Goal: Information Seeking & Learning: Find specific page/section

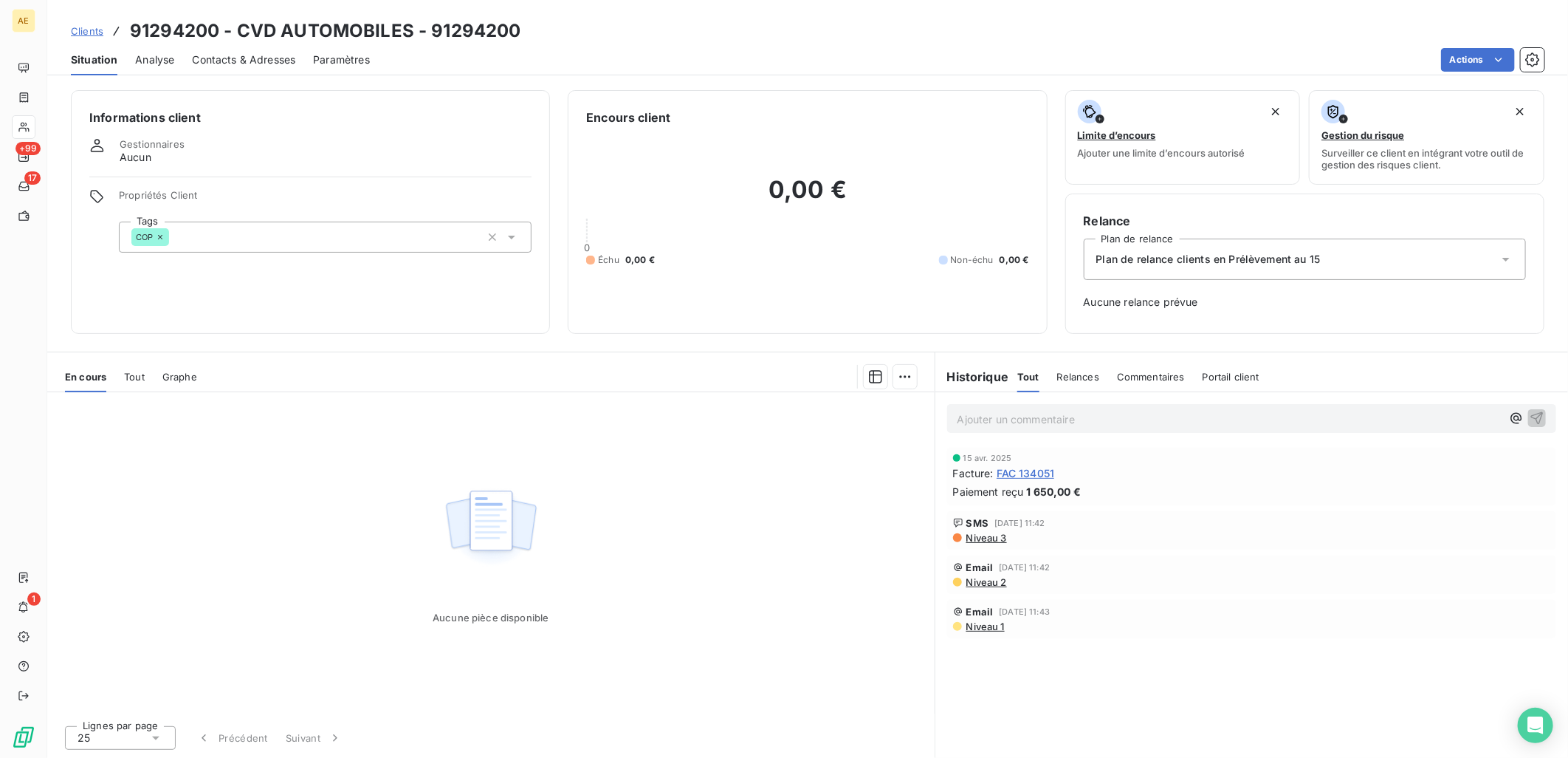
click at [109, 34] on icon at bounding box center [116, 30] width 15 height 15
click at [96, 33] on span "Clients" at bounding box center [87, 30] width 32 height 12
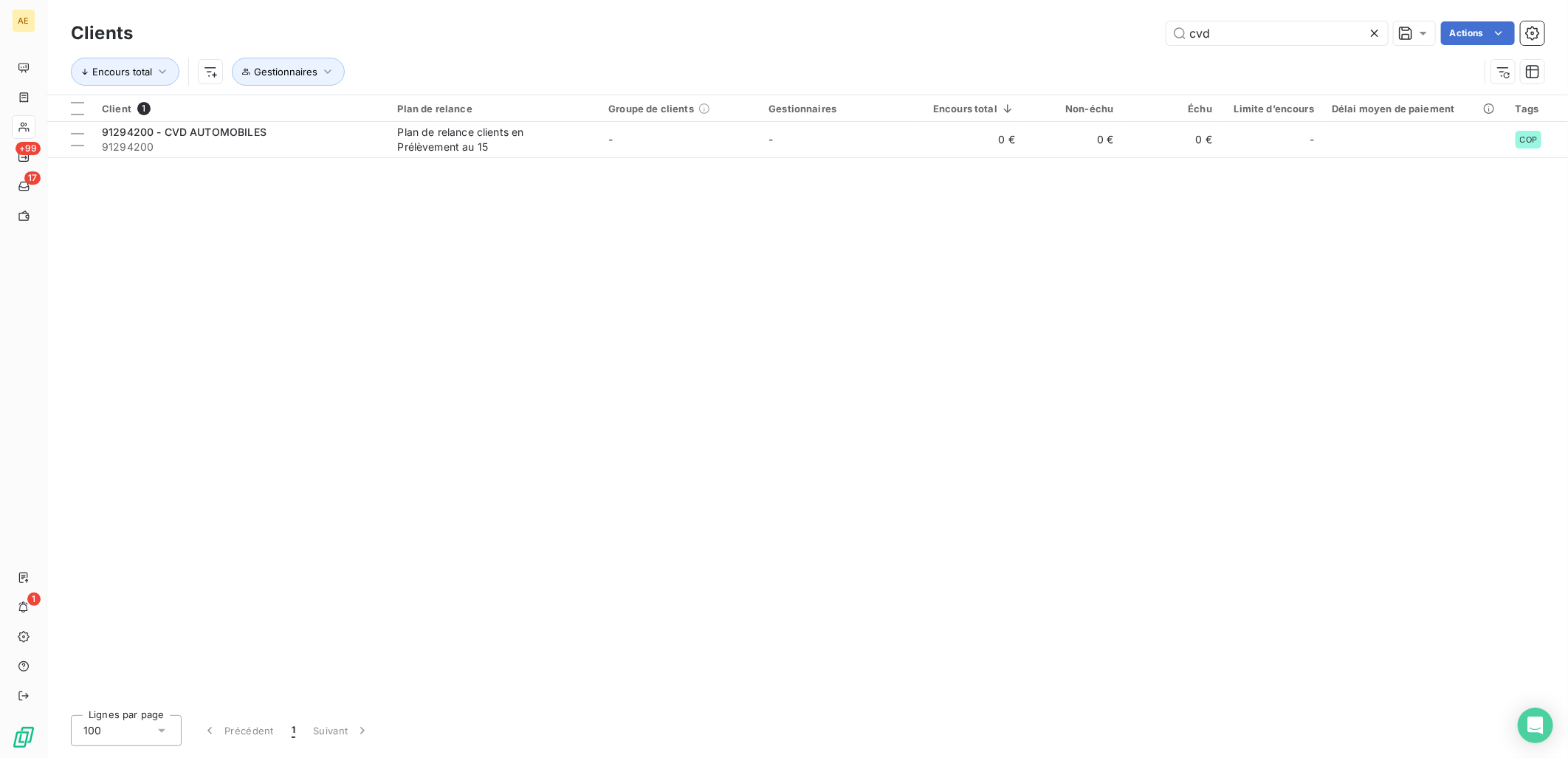
drag, startPoint x: 1228, startPoint y: 34, endPoint x: 821, endPoint y: 32, distance: 407.0
click at [821, 32] on div "cvd Actions" at bounding box center [848, 33] width 1394 height 23
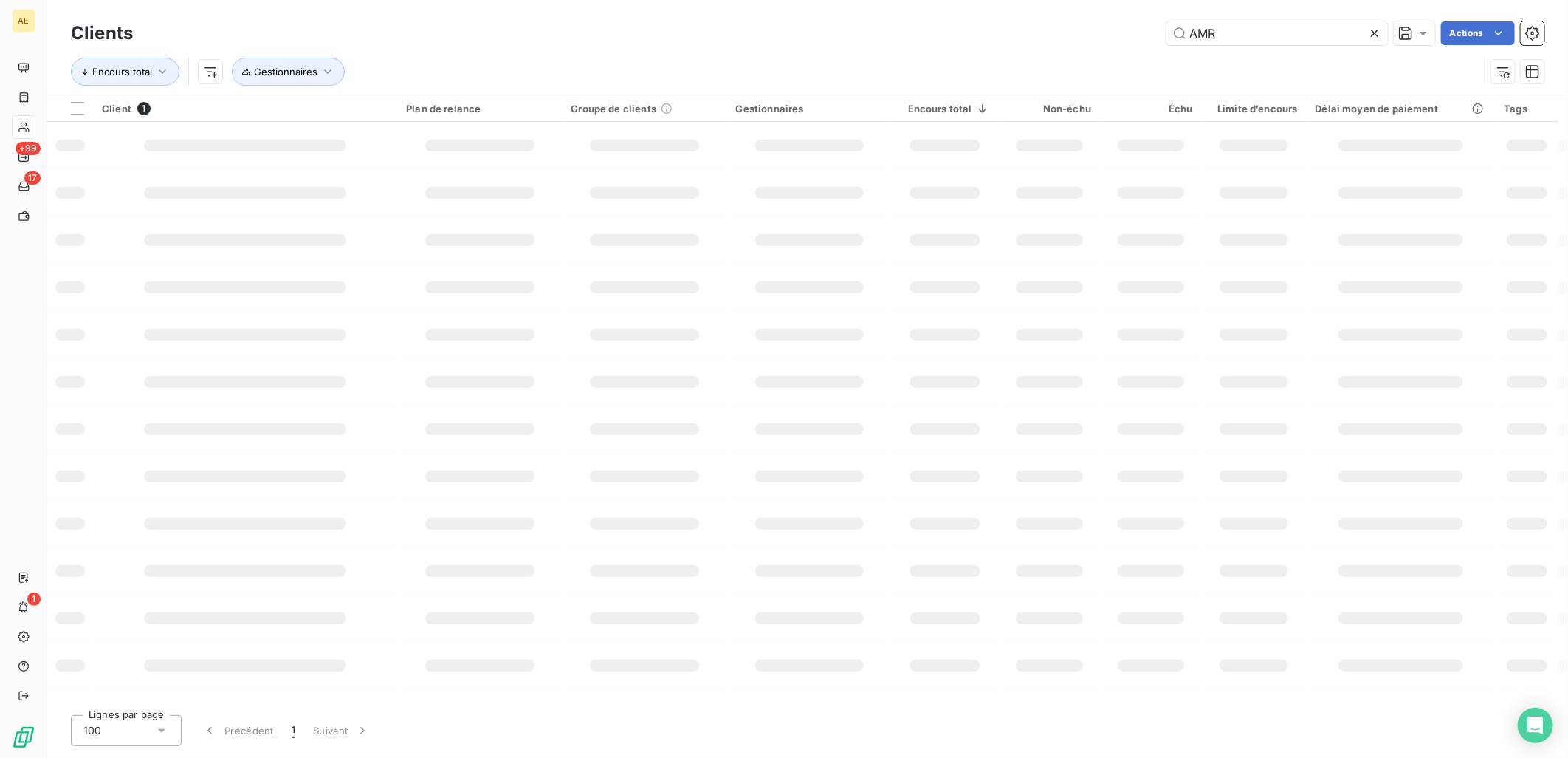
type input "AMR"
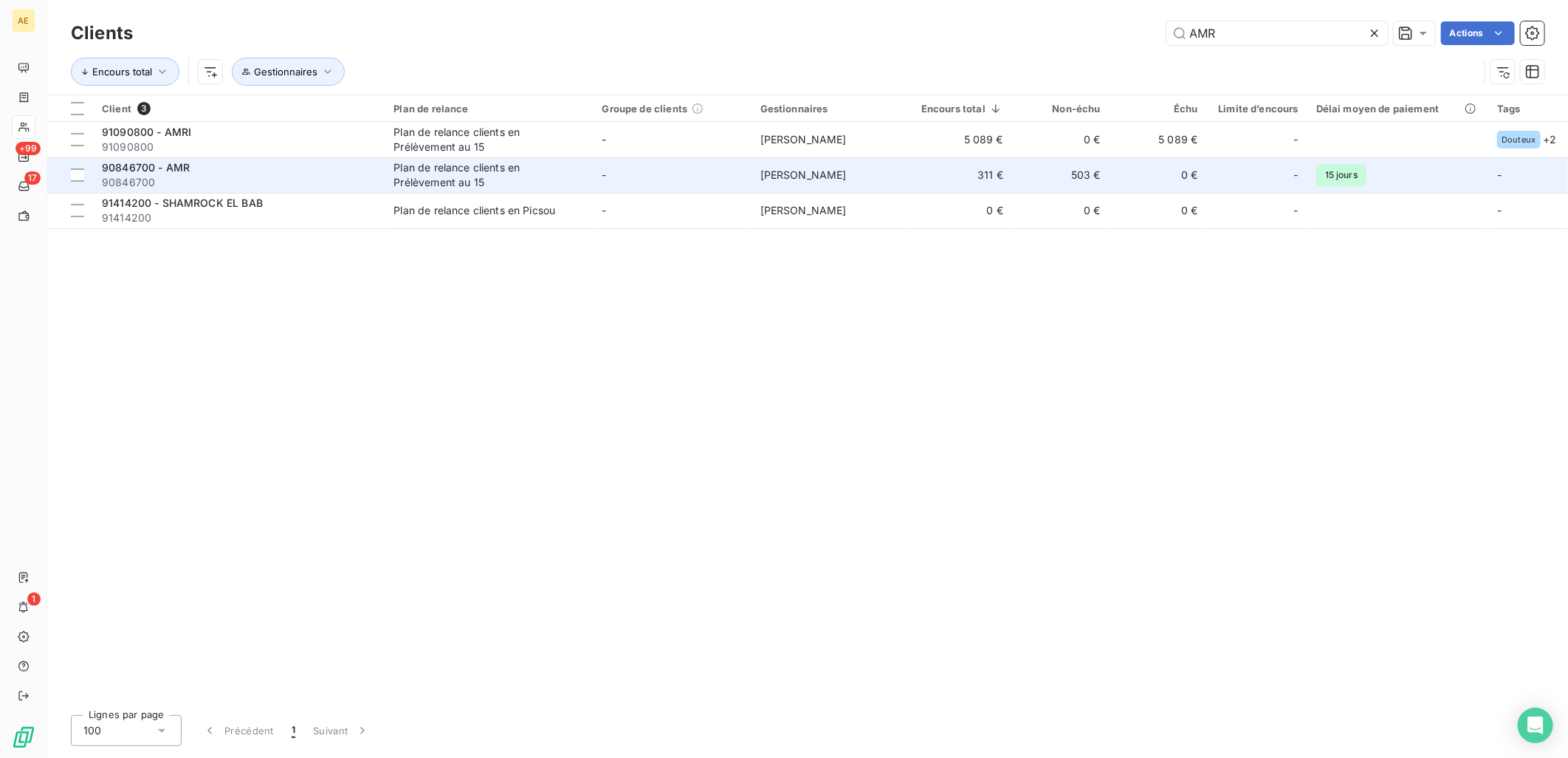
click at [353, 171] on div "90846700 - AMR" at bounding box center [239, 167] width 273 height 15
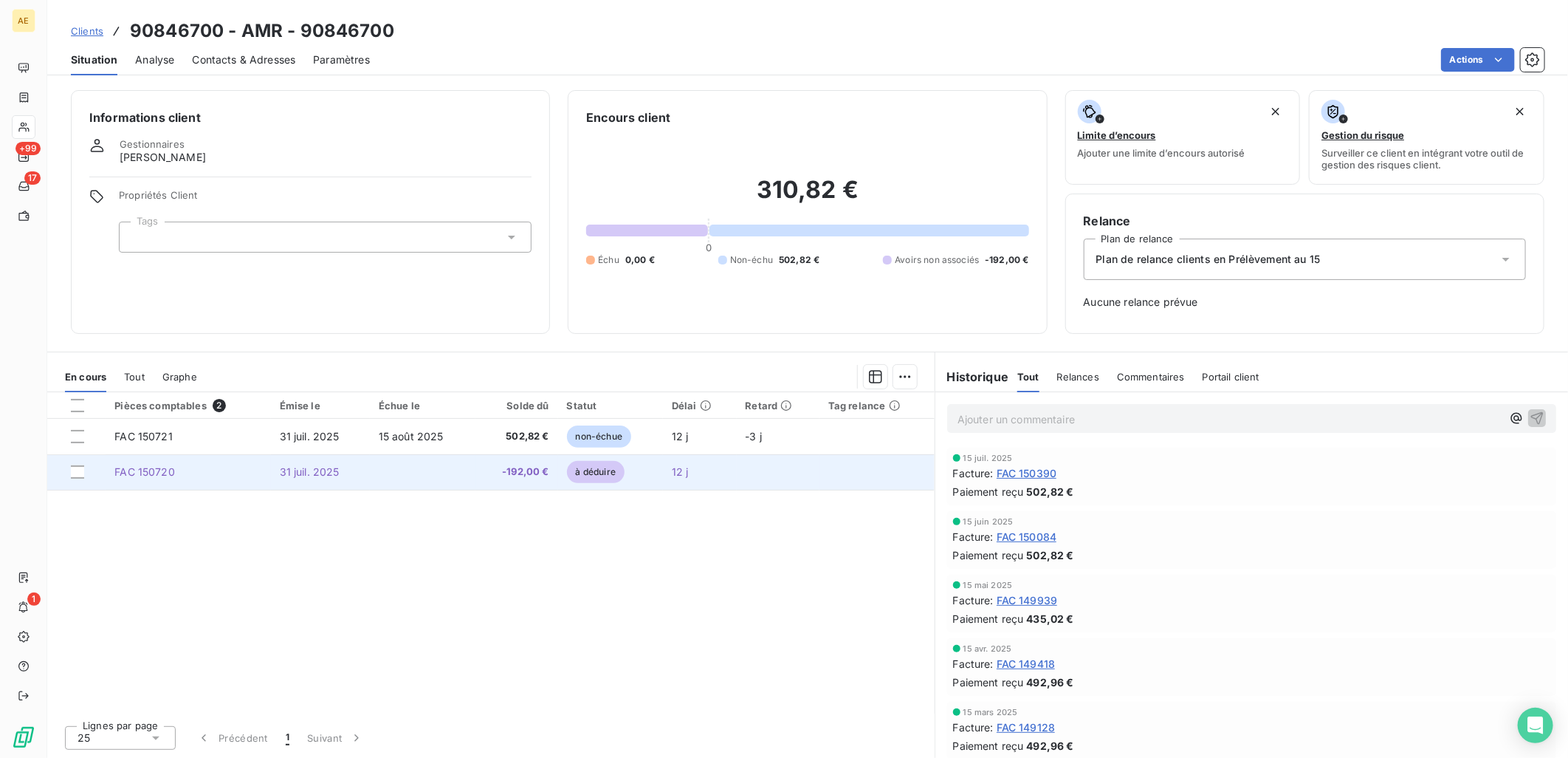
click at [362, 455] on td "31 juil. 2025" at bounding box center [320, 472] width 99 height 36
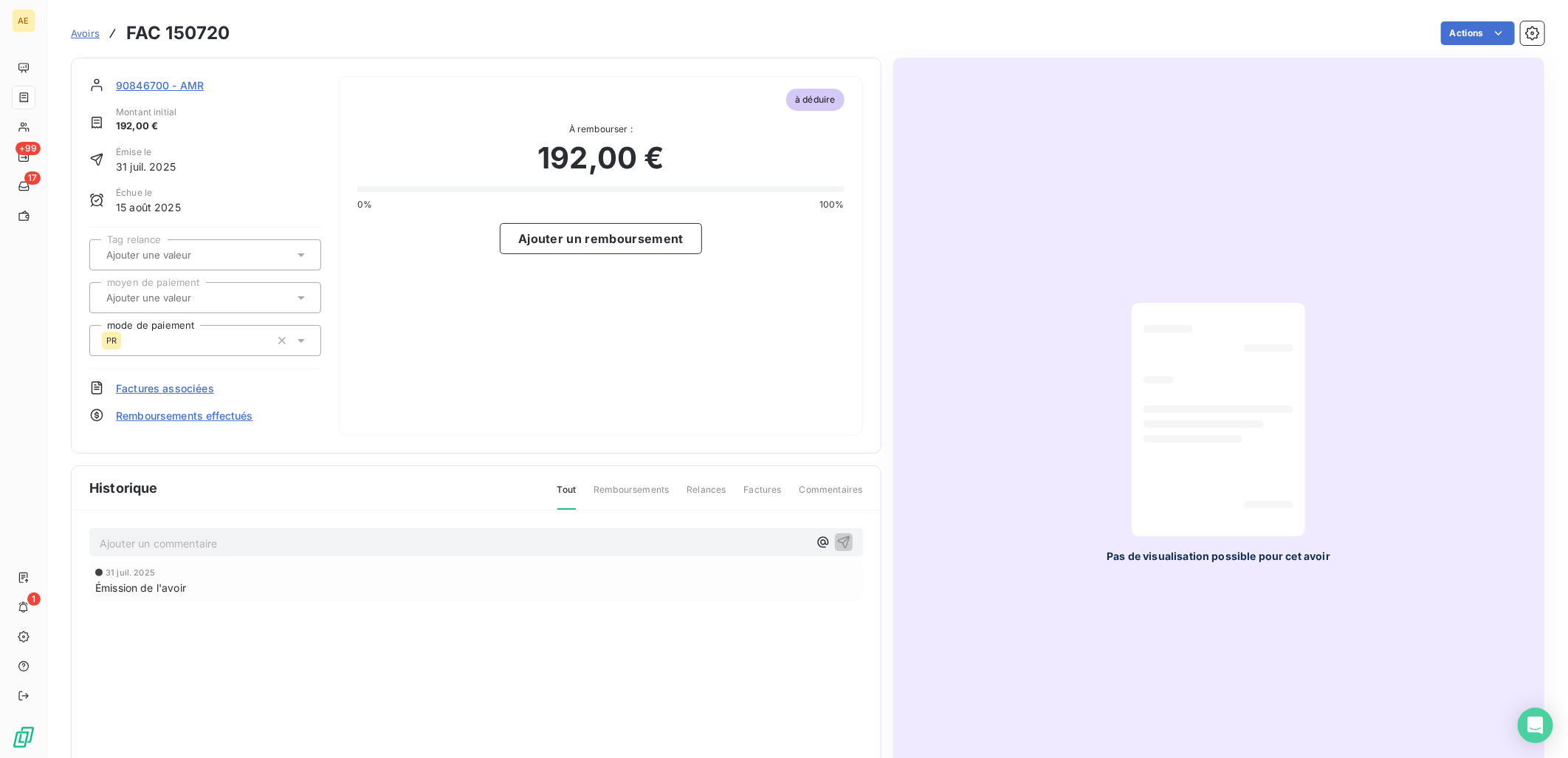
click at [1167, 415] on div at bounding box center [1219, 419] width 150 height 210
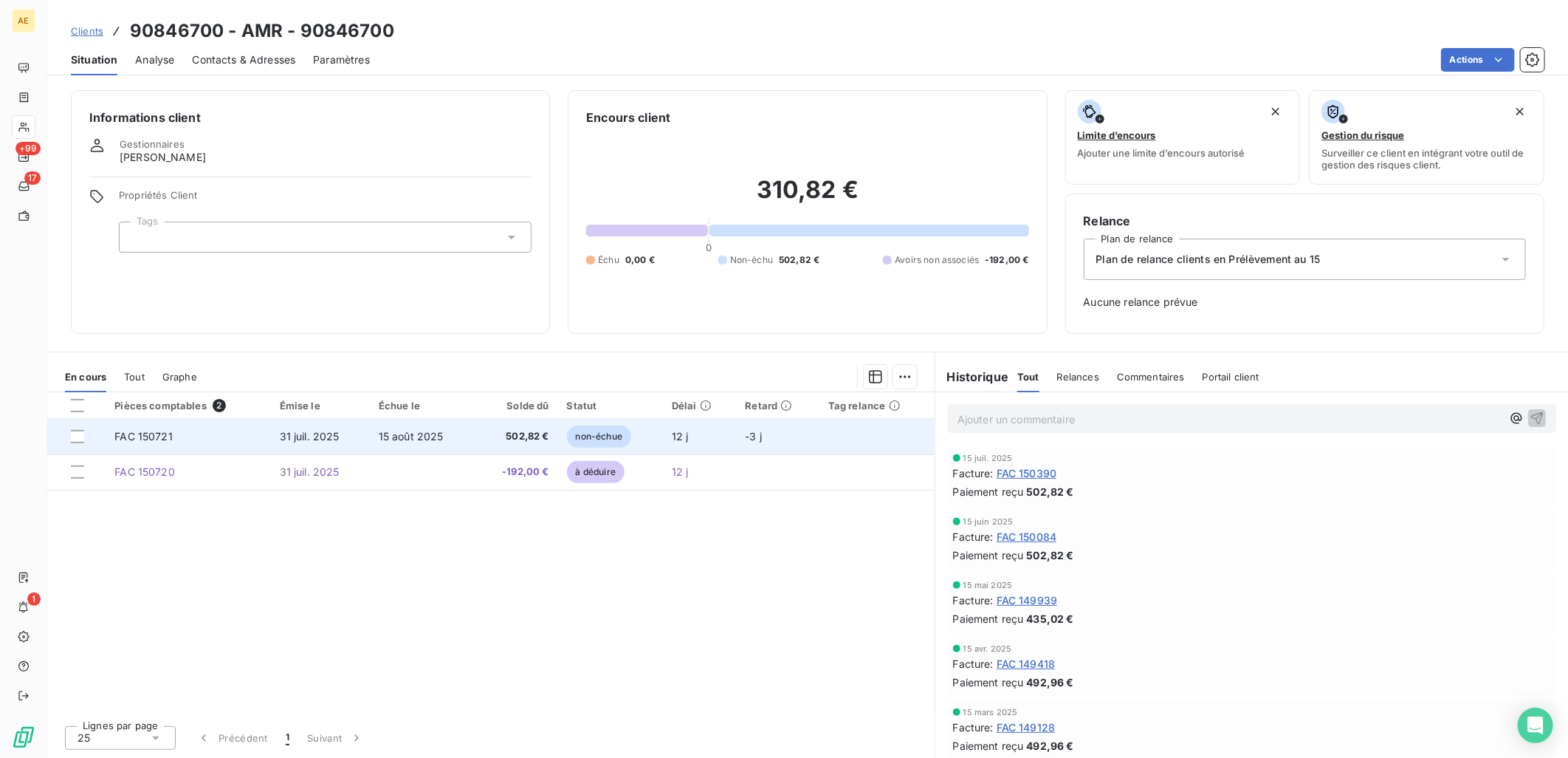
click at [444, 431] on td "15 août 2025" at bounding box center [423, 436] width 105 height 36
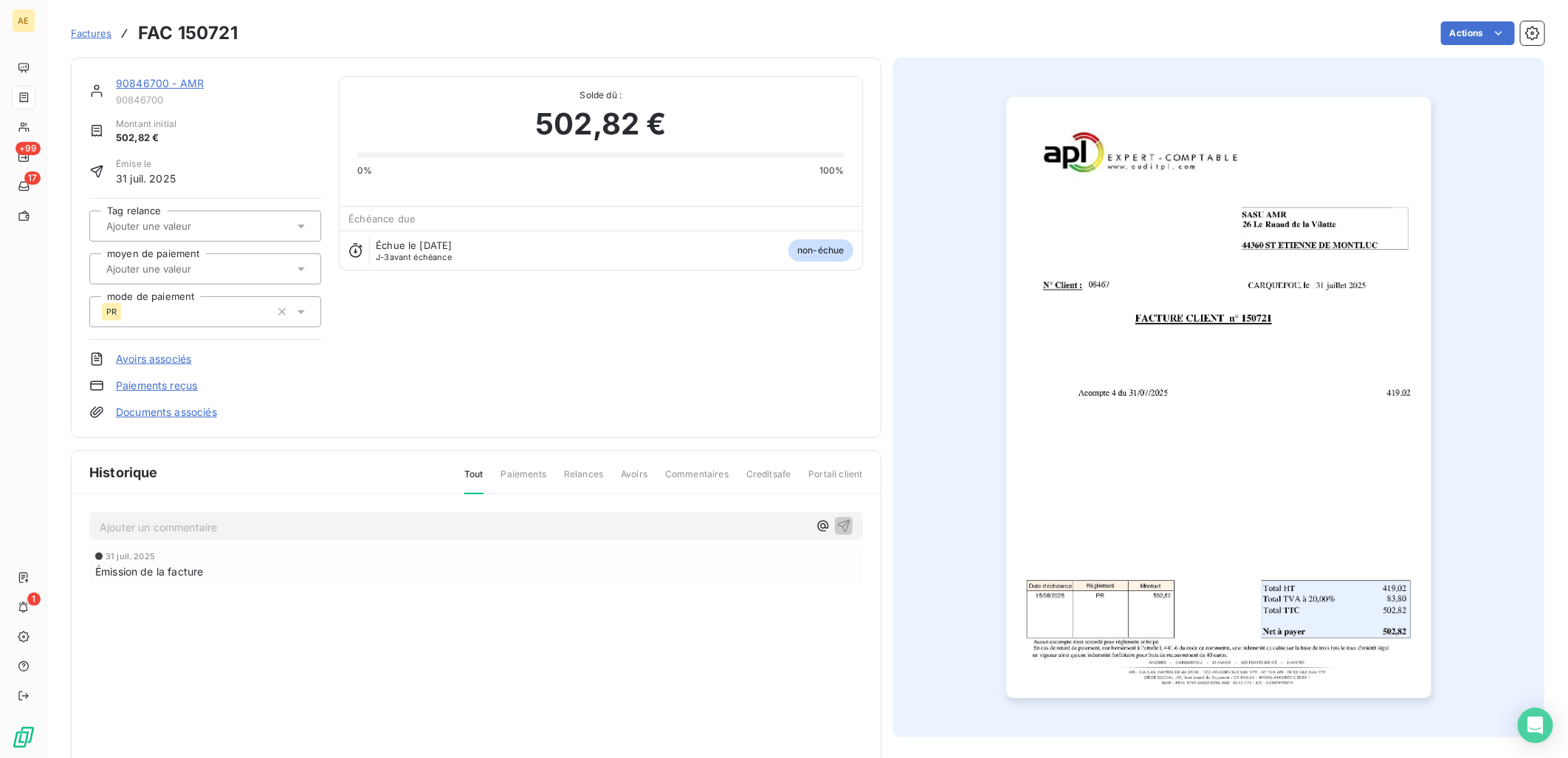
click at [180, 79] on link "90846700 - AMR" at bounding box center [160, 83] width 88 height 13
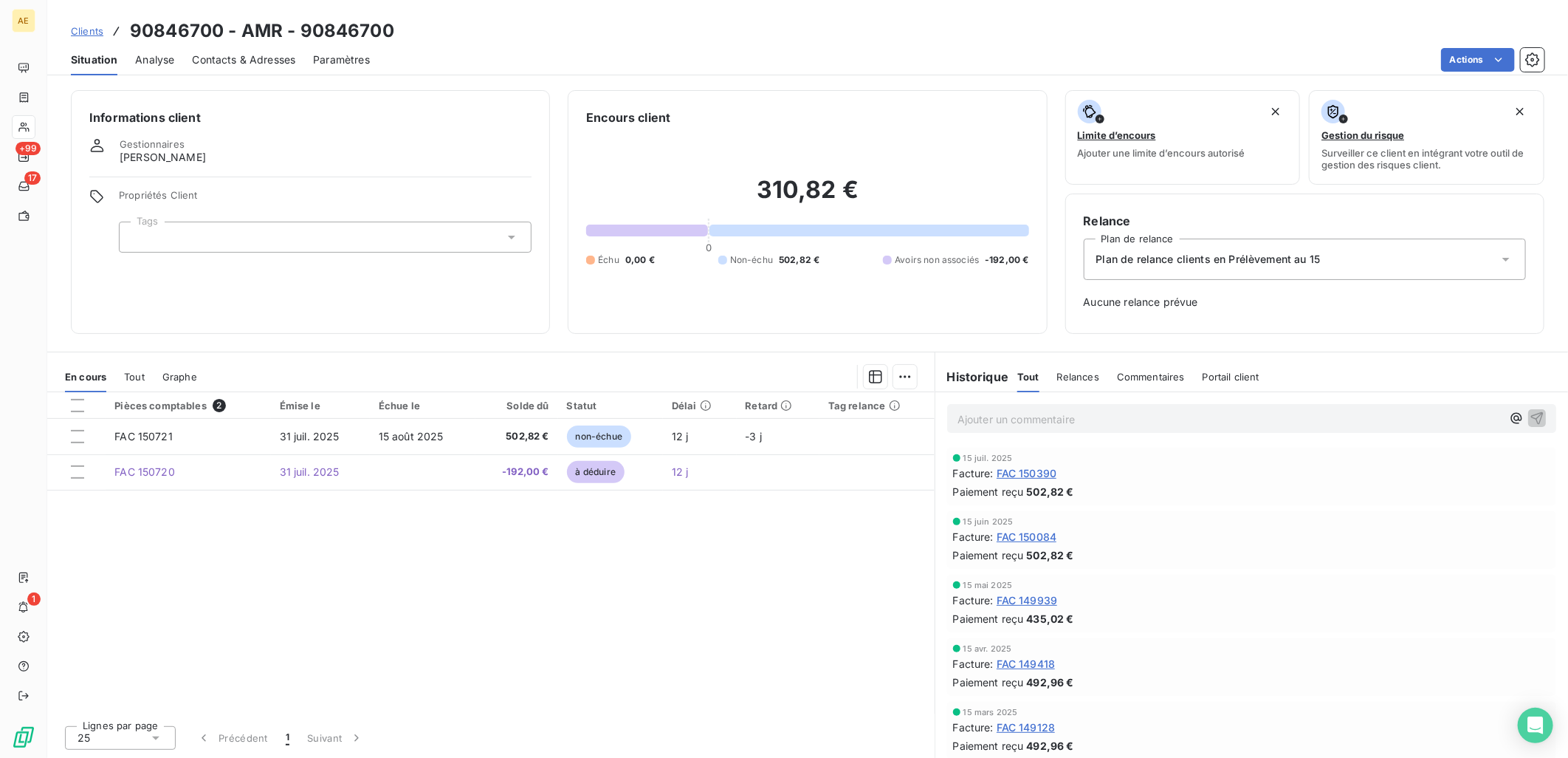
click at [79, 30] on span "Clients" at bounding box center [87, 30] width 32 height 12
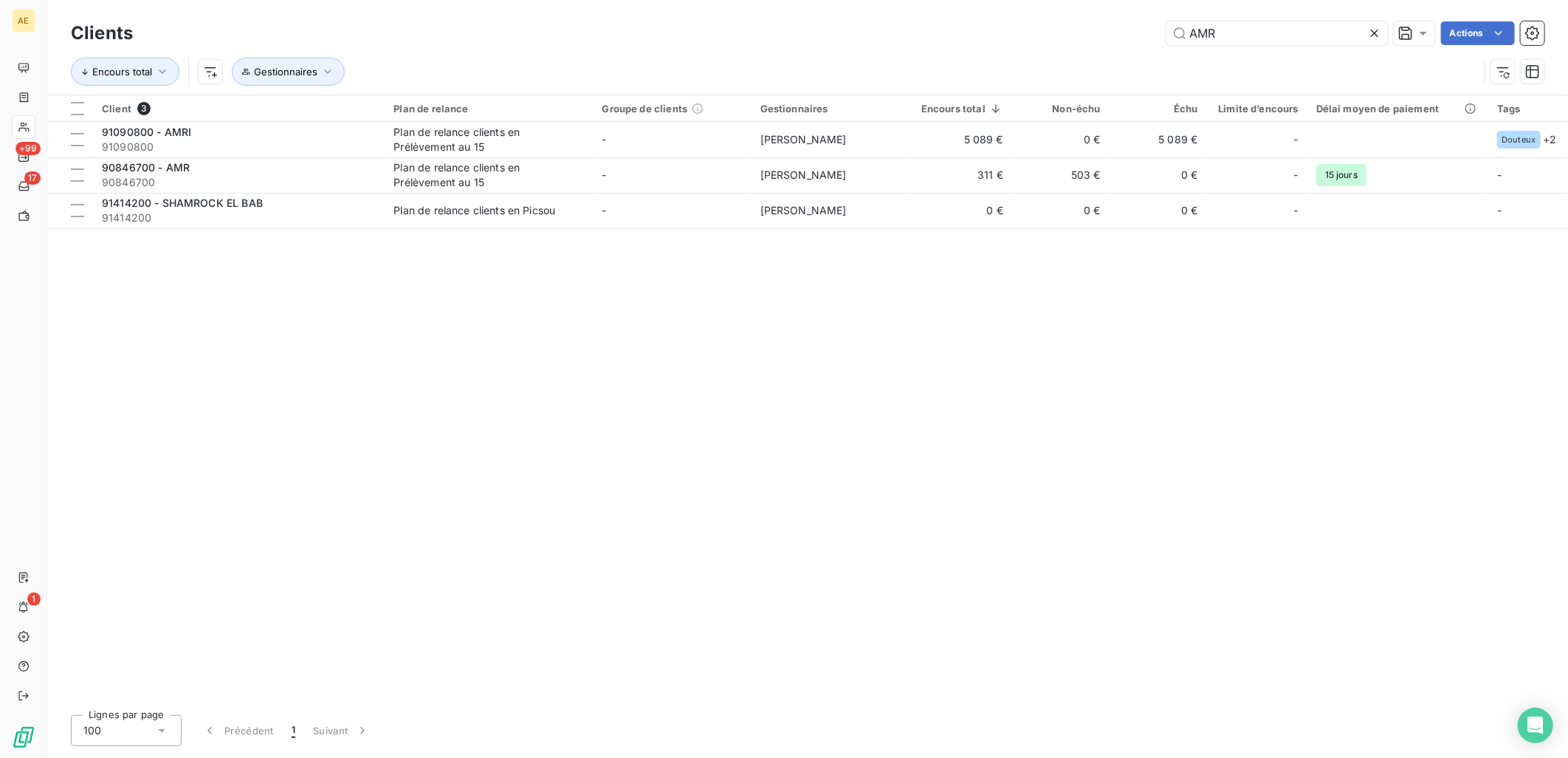
drag, startPoint x: 1276, startPoint y: 27, endPoint x: 744, endPoint y: 32, distance: 532.0
click at [756, 29] on div "AMR Actions" at bounding box center [848, 33] width 1394 height 23
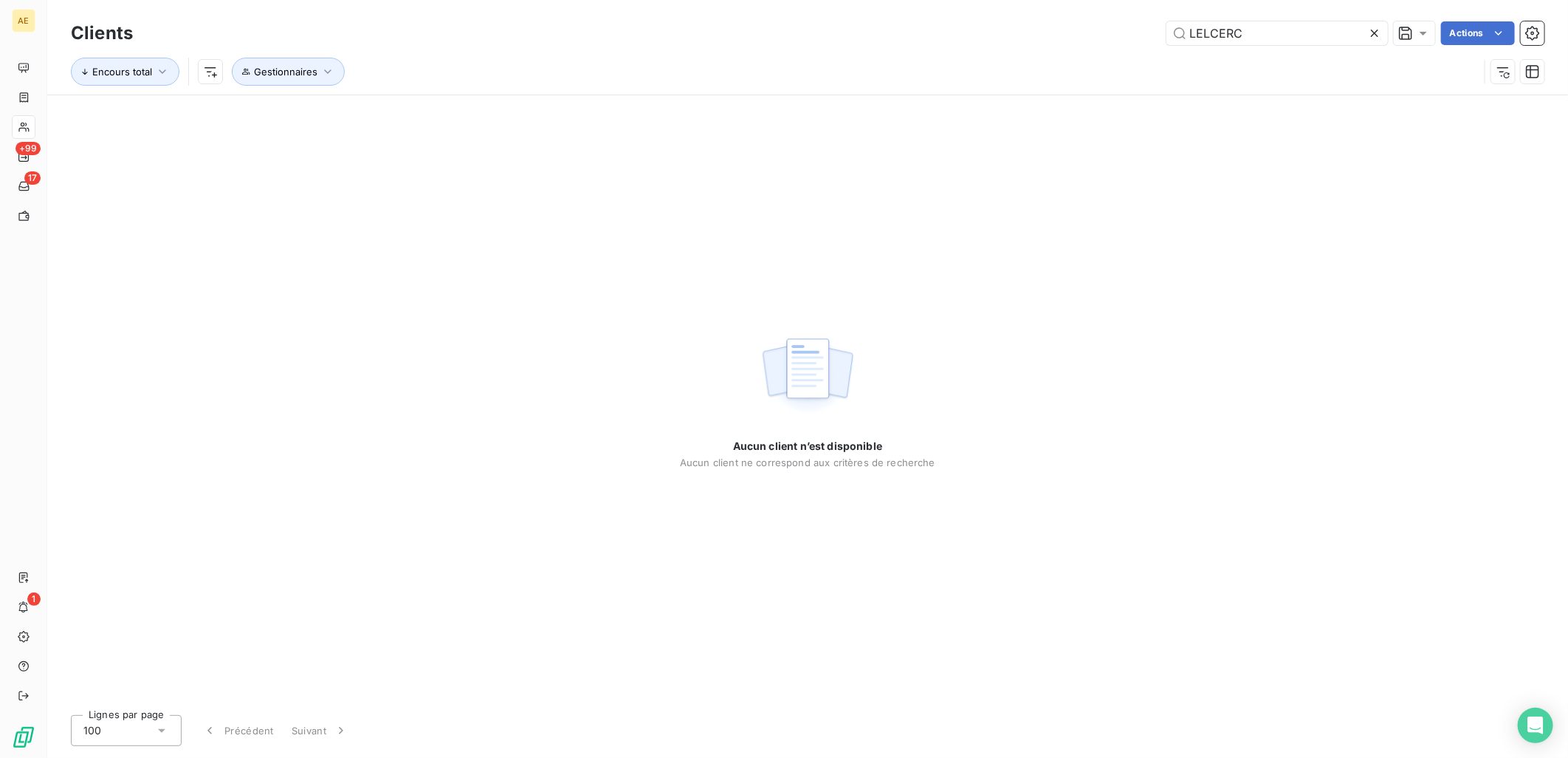
drag, startPoint x: 1262, startPoint y: 30, endPoint x: 920, endPoint y: 36, distance: 342.1
click at [927, 30] on div "LELCERC Actions" at bounding box center [848, 33] width 1394 height 23
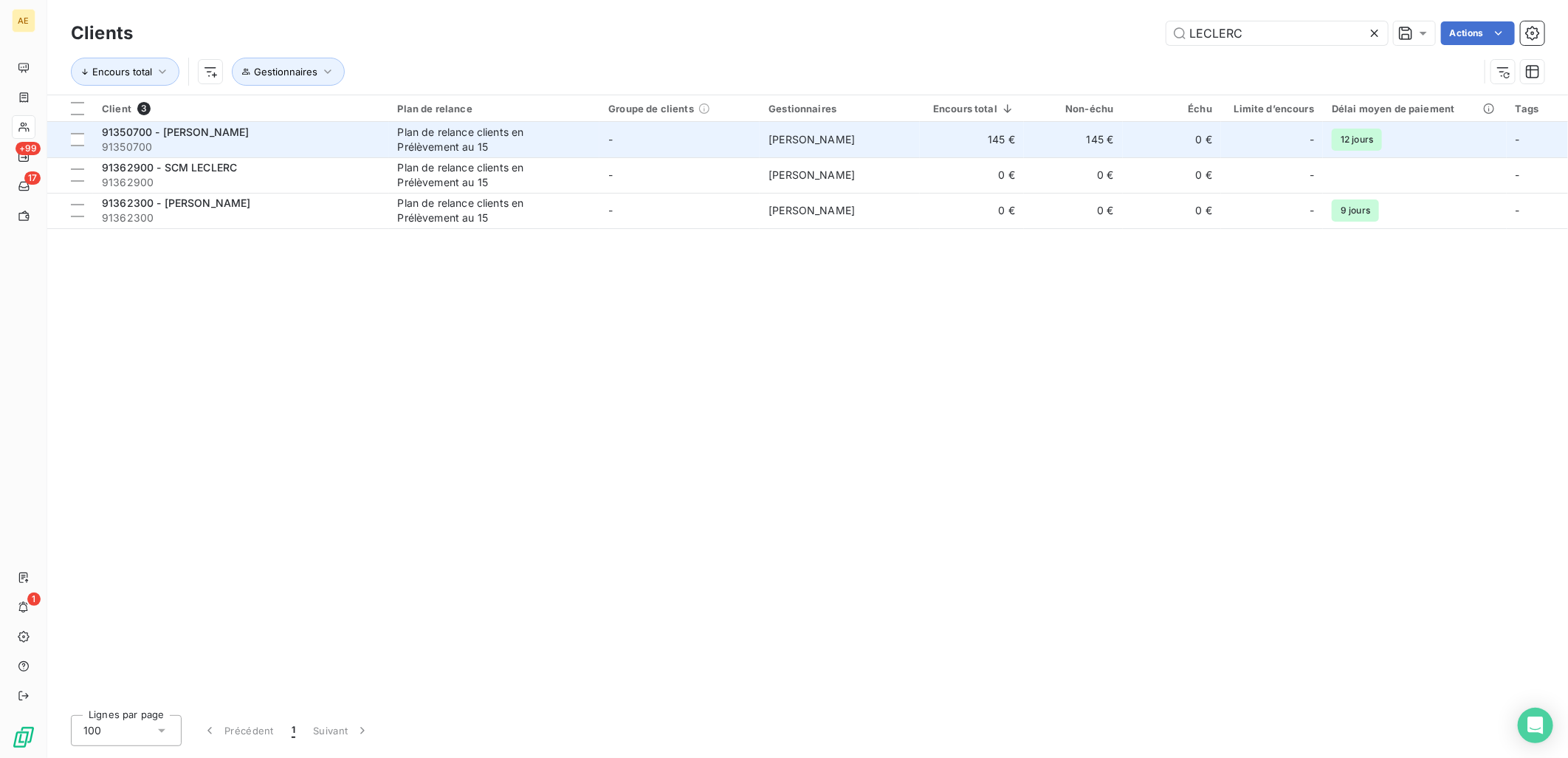
type input "LECLERC"
click at [462, 143] on div "Plan de relance clients en Prélèvement au 15" at bounding box center [490, 139] width 185 height 29
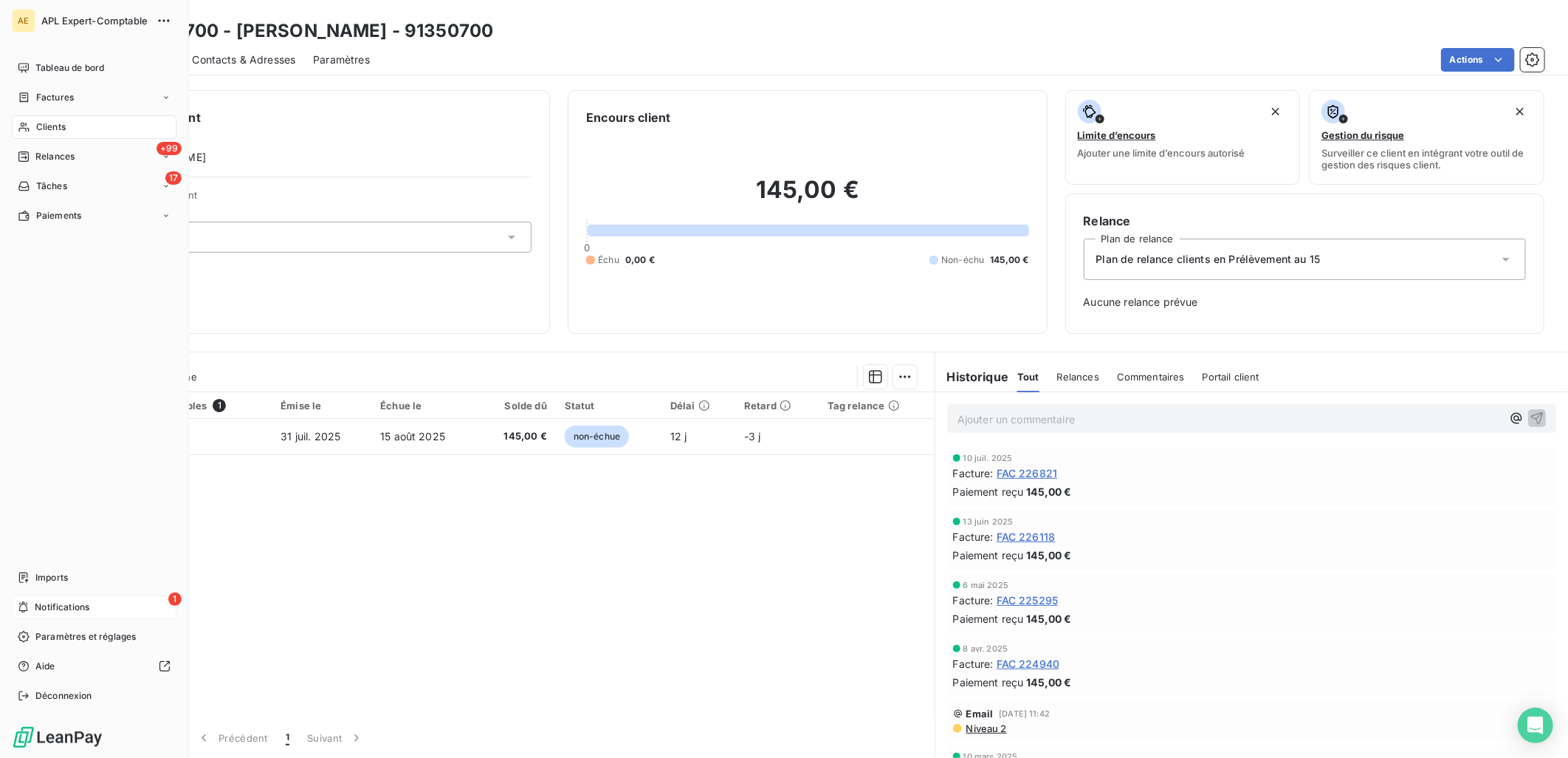
click at [39, 605] on span "Notifications" at bounding box center [62, 607] width 55 height 13
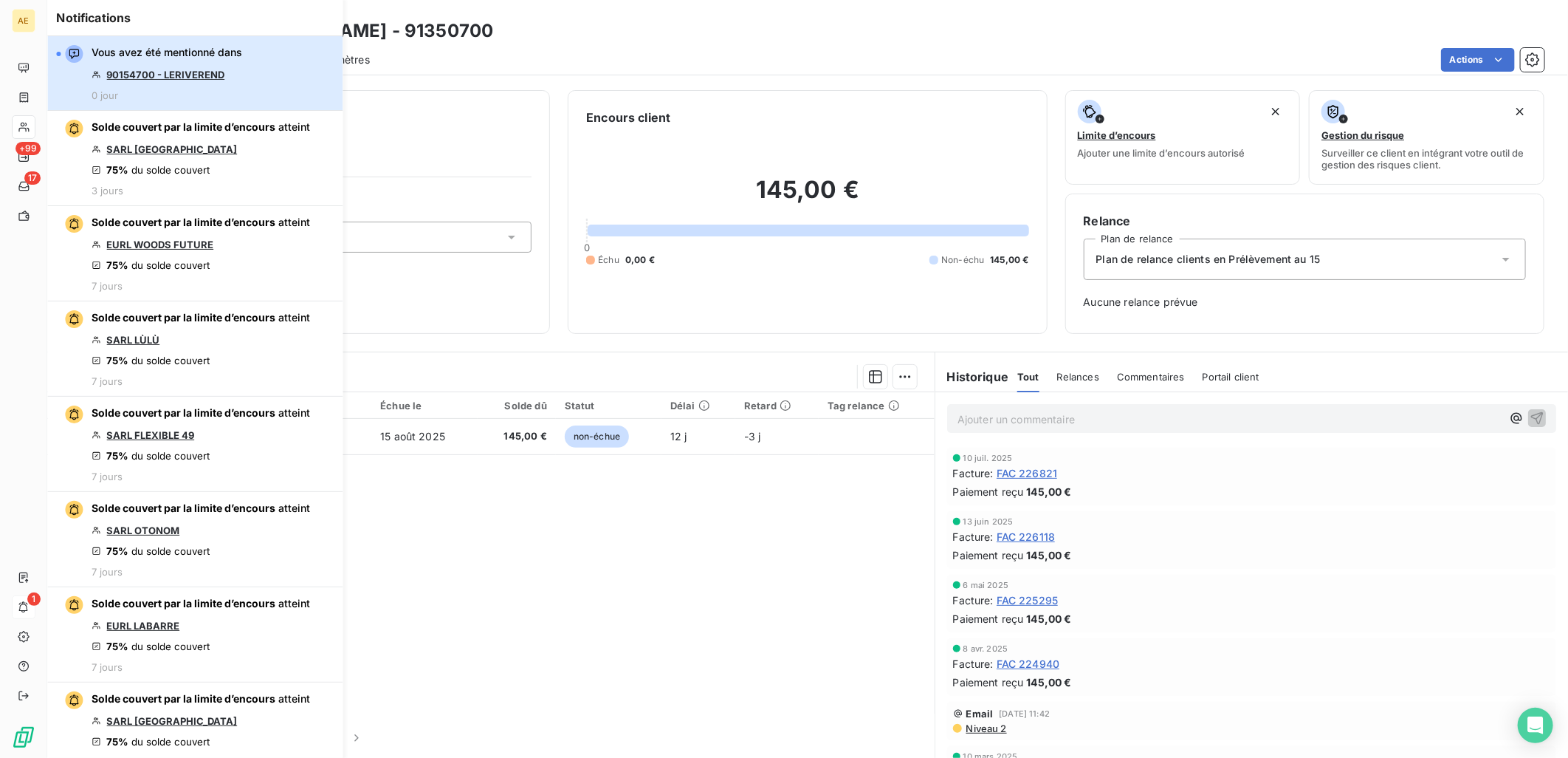
click at [255, 74] on button "Vous avez été mentionné dans 90154700 - LERIVEREND 0 jour" at bounding box center [195, 72] width 295 height 74
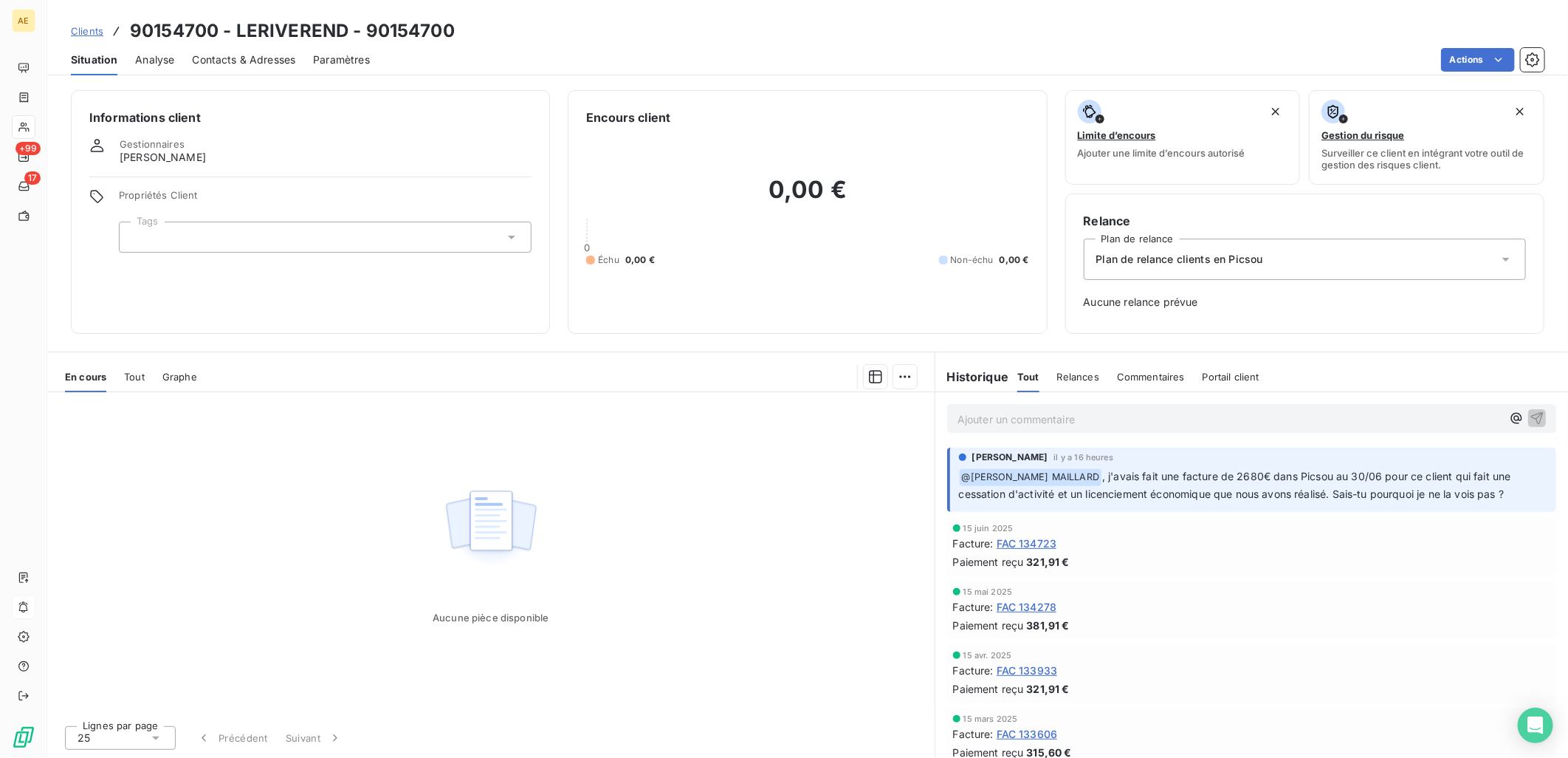
click at [1027, 530] on div "15 juin 2025" at bounding box center [1252, 528] width 597 height 9
click at [1027, 541] on span "FAC 134723" at bounding box center [1027, 543] width 61 height 15
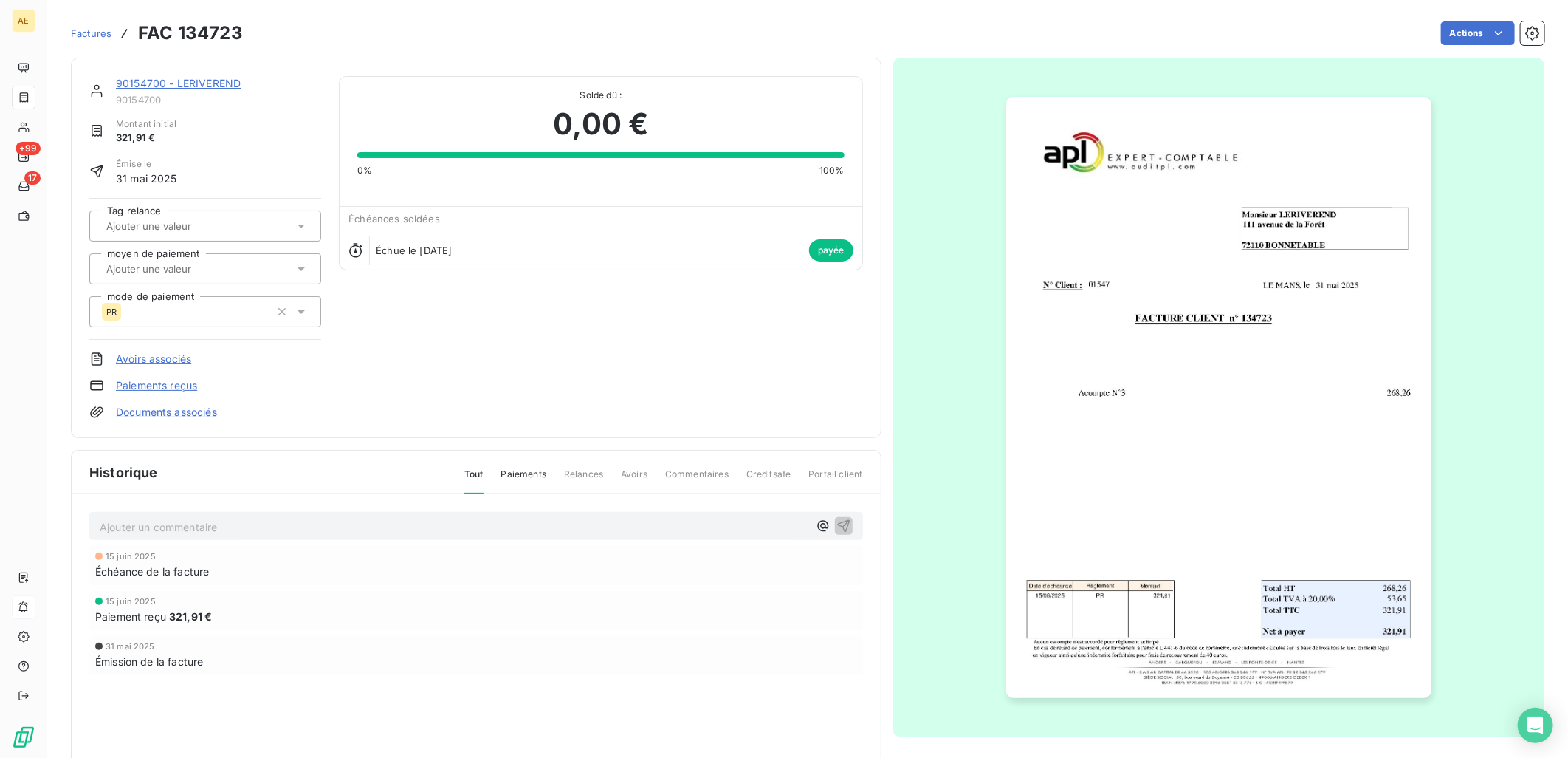
click at [152, 82] on link "90154700 - LERIVEREND" at bounding box center [179, 83] width 125 height 13
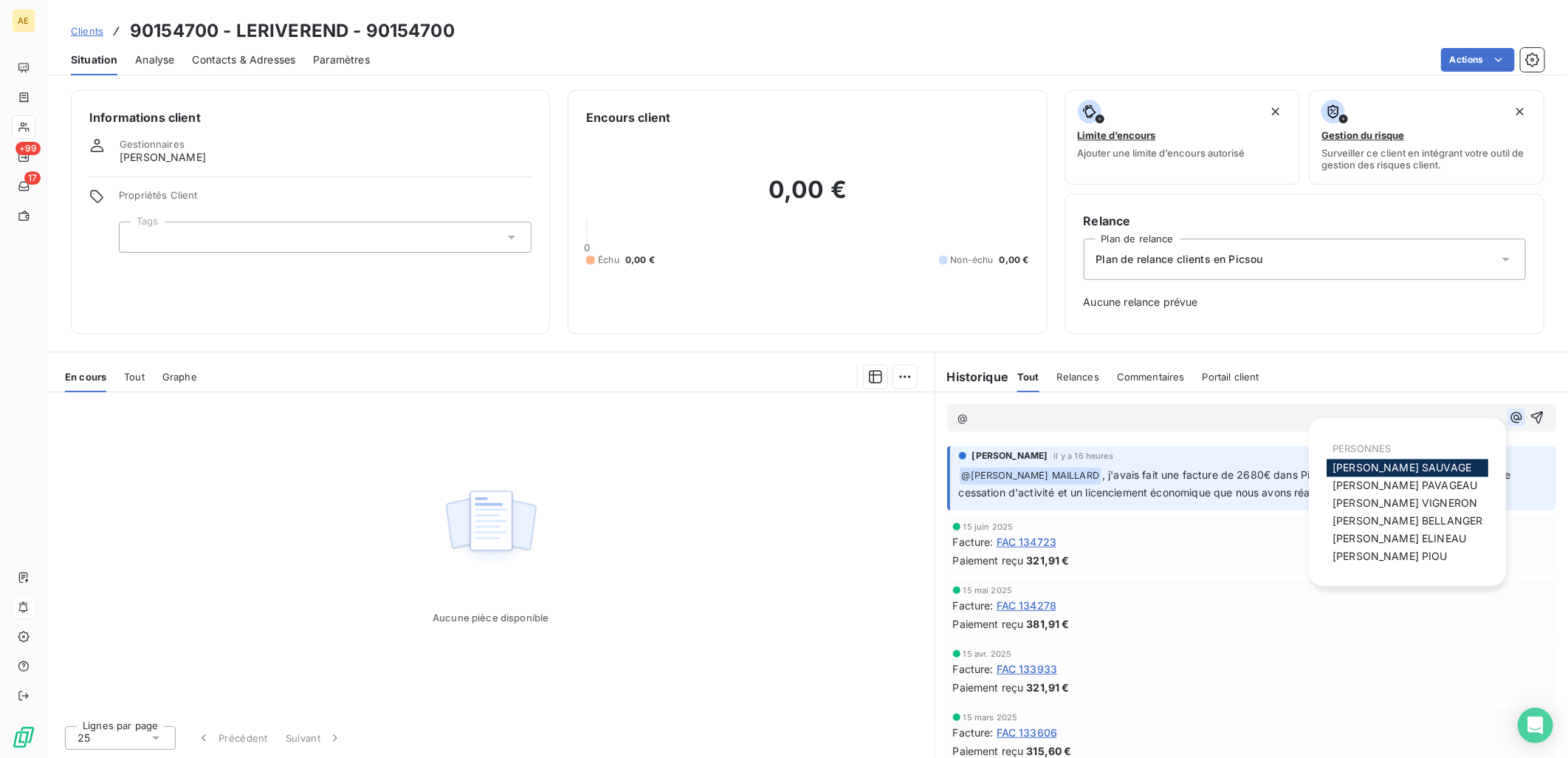
click at [1509, 415] on icon "button" at bounding box center [1516, 417] width 15 height 15
click at [1391, 500] on span "[PERSON_NAME]" at bounding box center [1404, 503] width 145 height 13
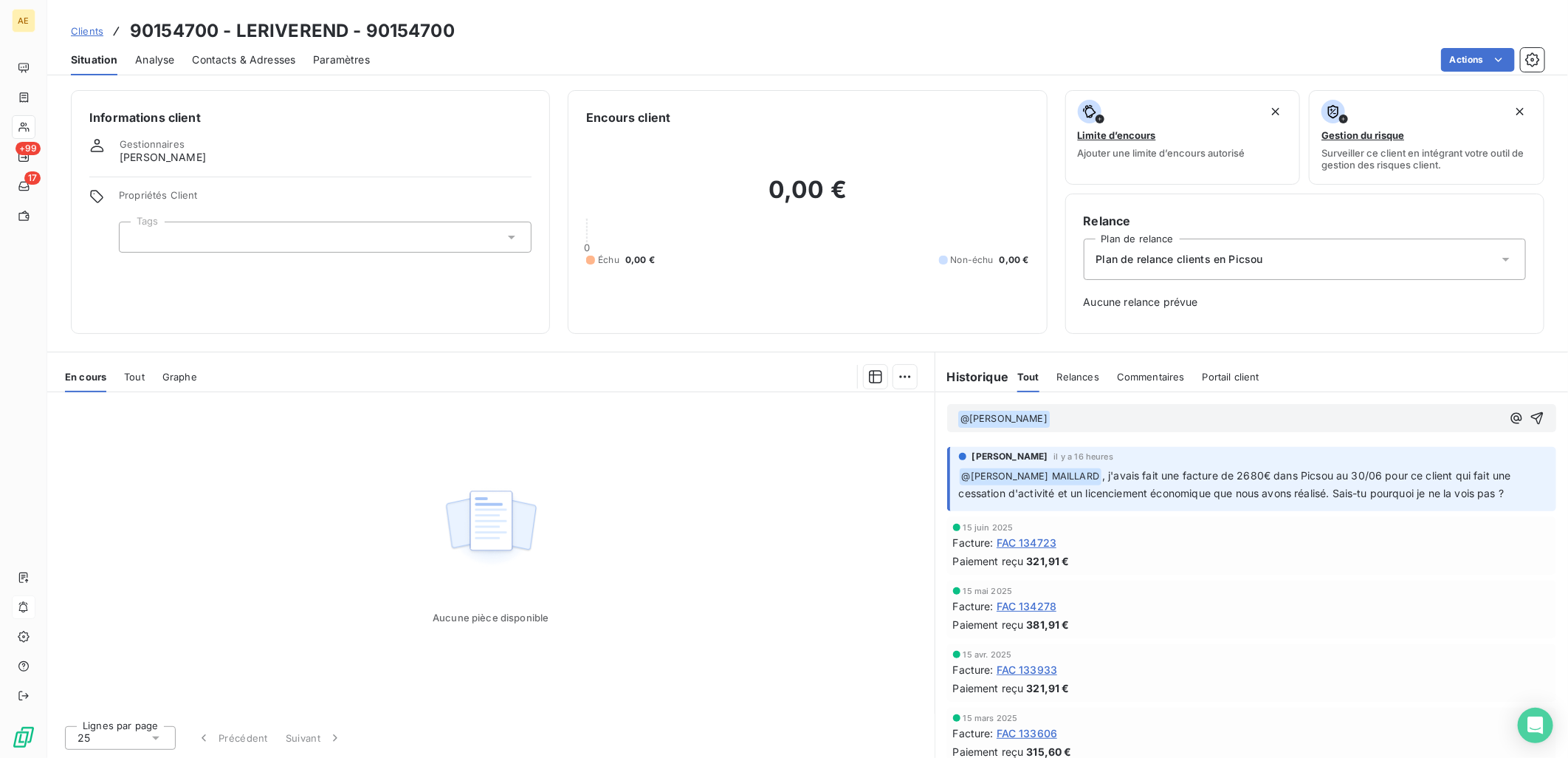
click at [1097, 423] on p "﻿ @ [PERSON_NAME] ﻿ ﻿" at bounding box center [1228, 418] width 544 height 18
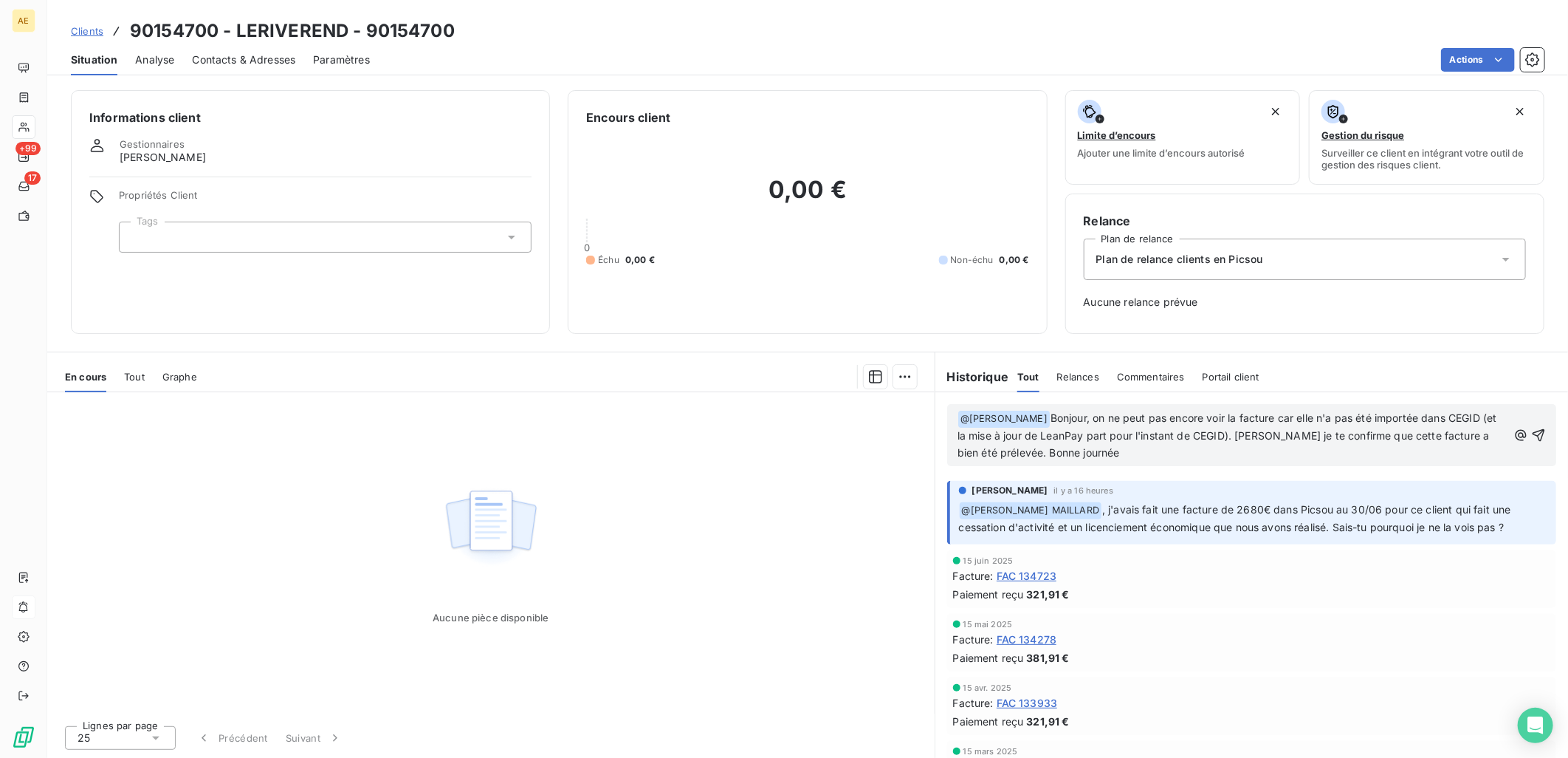
click at [1270, 433] on span "Bonjour, on ne peut pas encore voir la facture car elle n'a pas été importée da…" at bounding box center [1228, 434] width 542 height 47
click at [1292, 433] on span "Bonjour, on ne peut pas encore voir la facture car elle n'a pas été importée da…" at bounding box center [1228, 434] width 542 height 47
click at [1378, 430] on span "Bonjour, on ne peut pas encore voir la facture car elle n'a pas été importée da…" at bounding box center [1228, 434] width 543 height 47
click at [1532, 435] on icon "button" at bounding box center [1539, 434] width 13 height 13
